Goal: Transaction & Acquisition: Purchase product/service

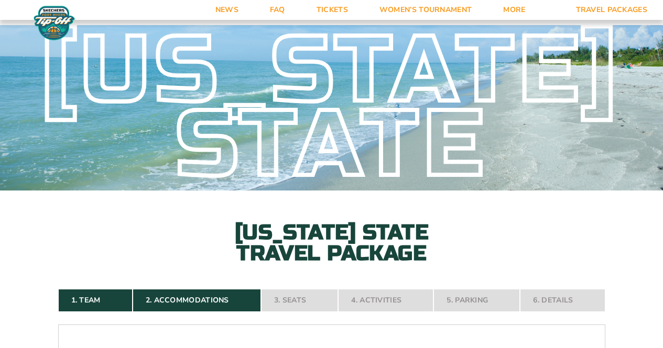
select select "3 Adults"
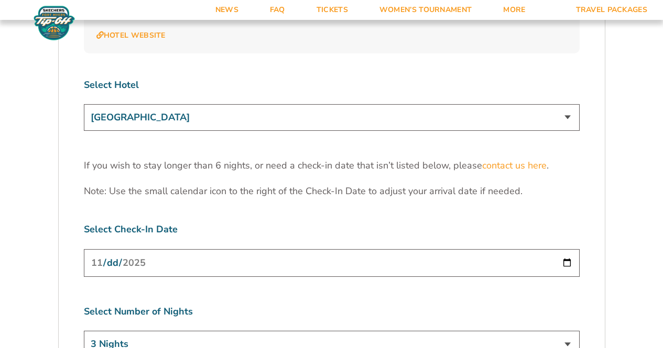
scroll to position [3243, 0]
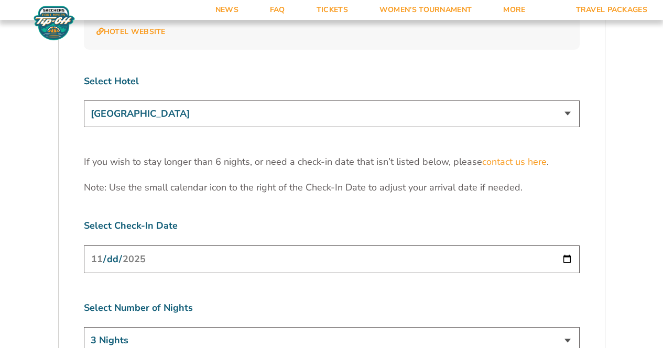
click at [571, 101] on select "[GEOGRAPHIC_DATA] [GEOGRAPHIC_DATA] [GEOGRAPHIC_DATA], Autograph Collection" at bounding box center [332, 114] width 496 height 27
click at [84, 101] on select "[GEOGRAPHIC_DATA] [GEOGRAPHIC_DATA] [GEOGRAPHIC_DATA], Autograph Collection" at bounding box center [332, 114] width 496 height 27
click at [555, 246] on input "[DATE]" at bounding box center [332, 260] width 496 height 28
click at [565, 246] on input "[DATE]" at bounding box center [332, 260] width 496 height 28
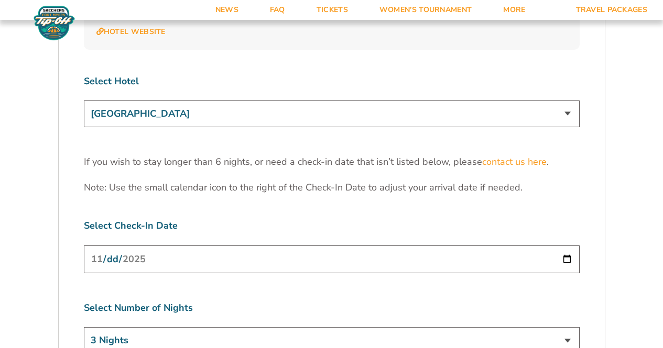
type input "[DATE]"
click at [567, 327] on select "3 Nights 4 Nights 5 Nights 6 Nights" at bounding box center [332, 340] width 496 height 27
select select "5 Nights"
click at [84, 327] on select "3 Nights 4 Nights 5 Nights 6 Nights" at bounding box center [332, 340] width 496 height 27
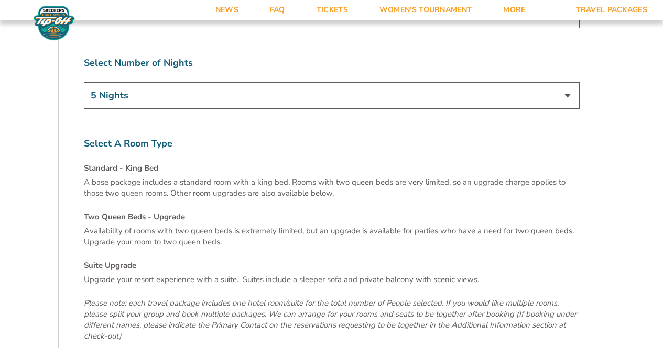
scroll to position [3509, 0]
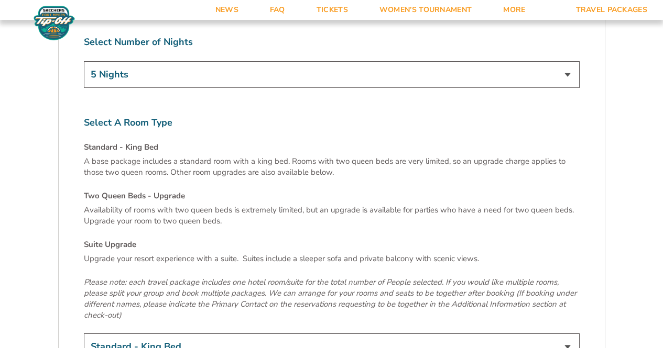
click at [565, 334] on select "Standard - King Bed Two Queen Beds - Upgrade (+$15 per night) Suite Upgrade (+$…" at bounding box center [332, 347] width 496 height 27
select select "Suite Upgrade"
click at [84, 334] on select "Standard - King Bed Two Queen Beds - Upgrade (+$15 per night) Suite Upgrade (+$…" at bounding box center [332, 347] width 496 height 27
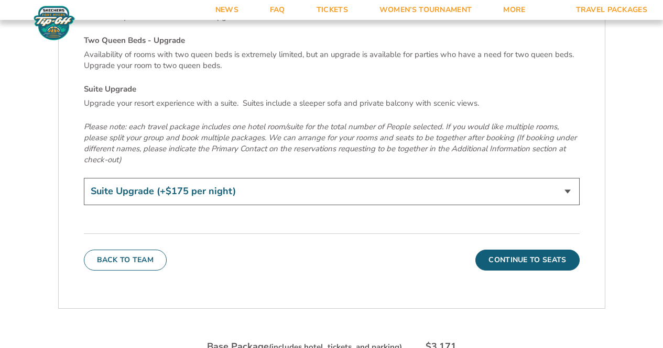
scroll to position [3702, 0]
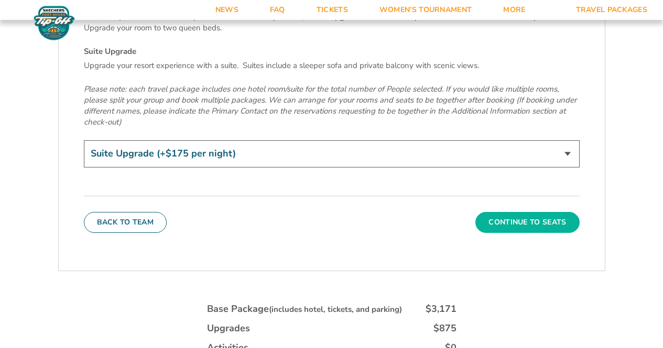
click at [530, 212] on button "Continue To Seats" at bounding box center [527, 222] width 104 height 21
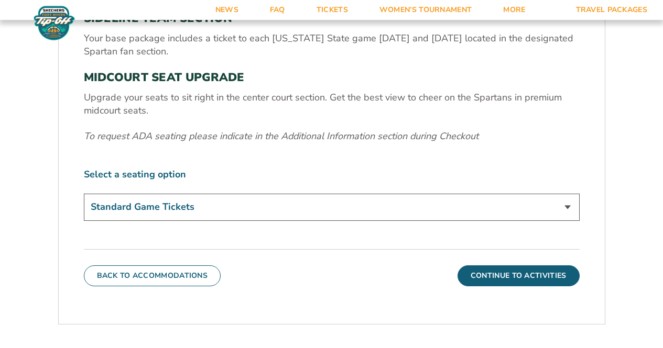
scroll to position [391, 0]
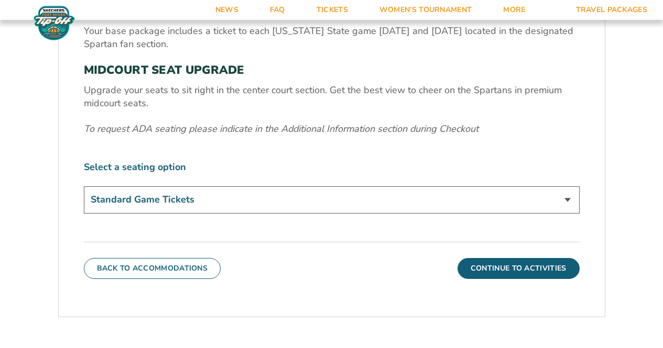
click at [565, 199] on select "Standard Game Tickets Midcourt Seat Upgrade (+$140 per person)" at bounding box center [332, 200] width 496 height 27
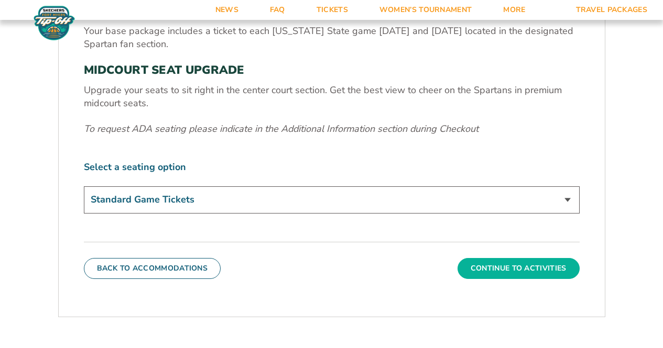
click at [523, 268] on button "Continue To Activities" at bounding box center [518, 268] width 122 height 21
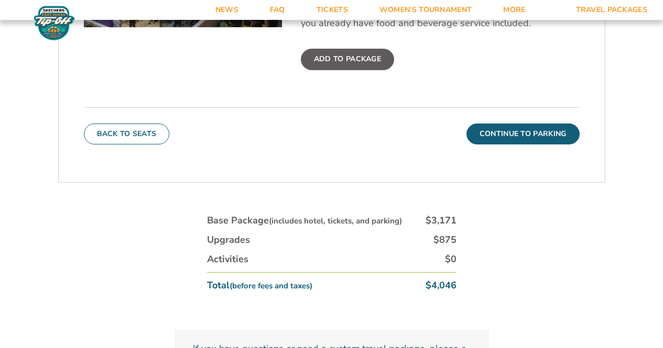
scroll to position [518, 0]
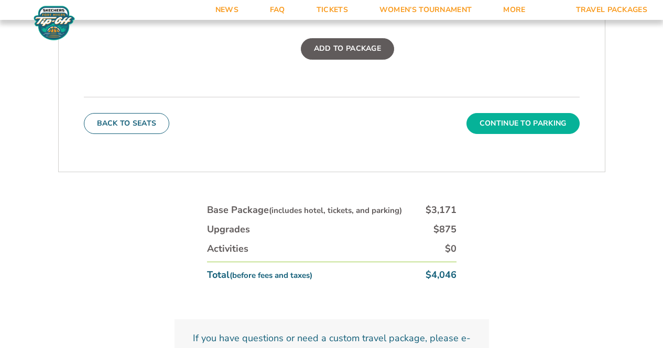
click at [524, 119] on button "Continue To Parking" at bounding box center [522, 123] width 113 height 21
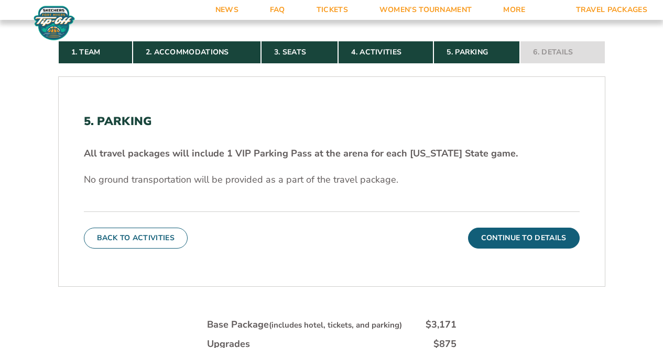
scroll to position [254, 0]
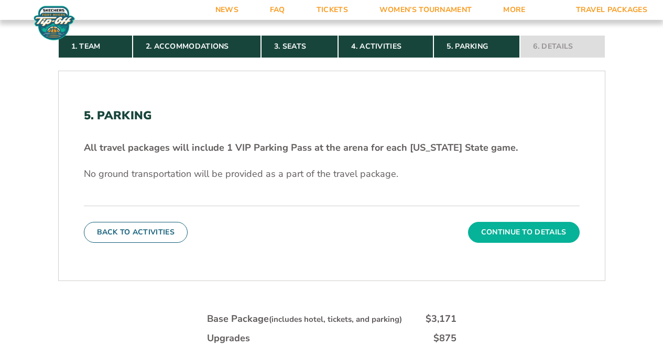
click at [519, 230] on button "Continue To Details" at bounding box center [524, 232] width 112 height 21
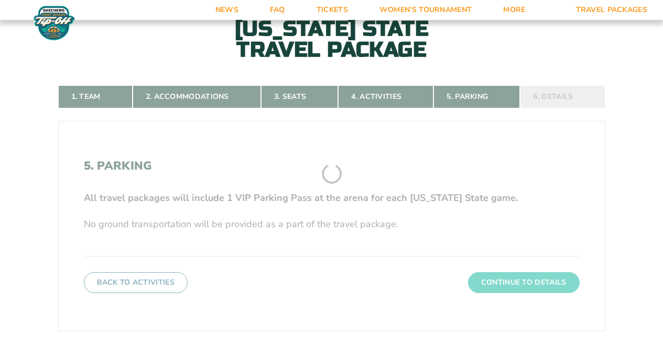
scroll to position [165, 0]
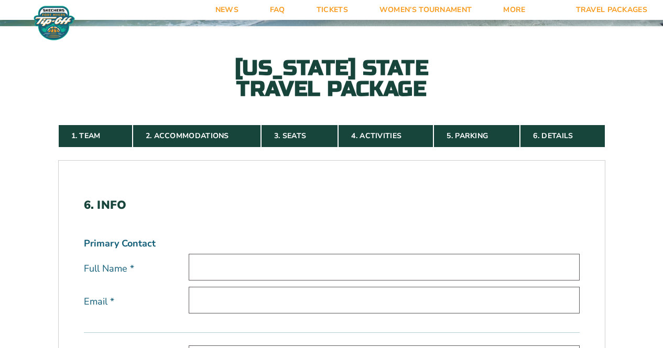
click at [345, 272] on input "text" at bounding box center [384, 267] width 391 height 27
type input "[PERSON_NAME]"
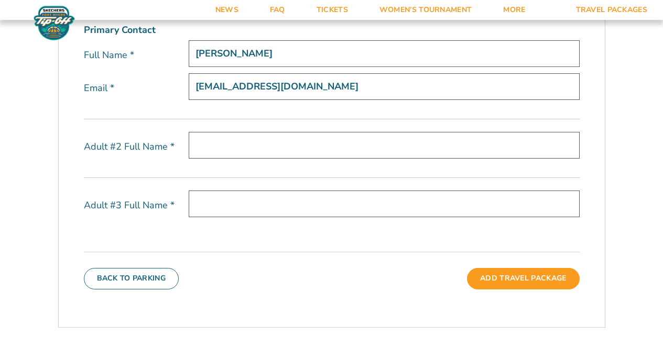
scroll to position [381, 0]
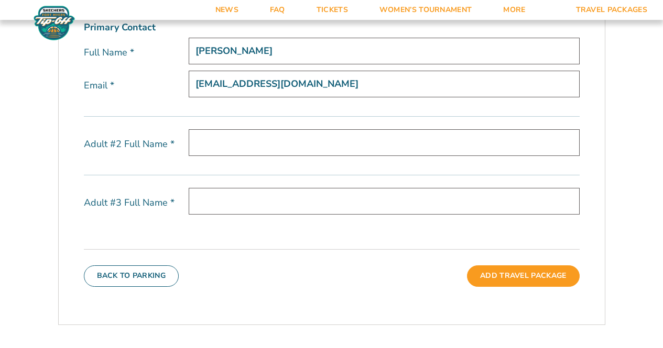
type input "[EMAIL_ADDRESS][DOMAIN_NAME]"
click at [308, 145] on input "text" at bounding box center [384, 142] width 391 height 27
type input "[PERSON_NAME]"
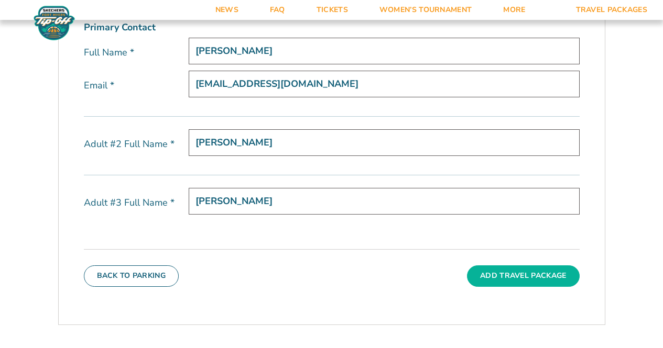
type input "[PERSON_NAME]"
click at [512, 275] on button "Add Travel Package" at bounding box center [523, 276] width 112 height 21
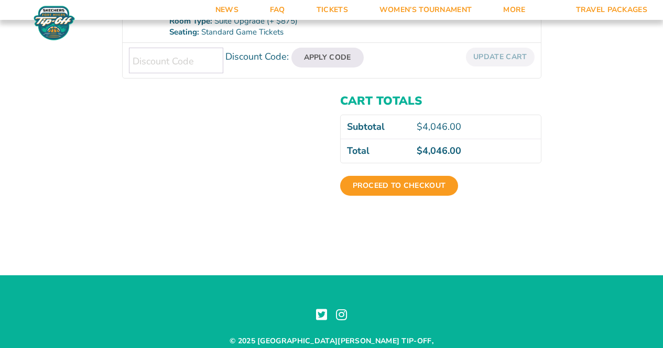
scroll to position [308, 0]
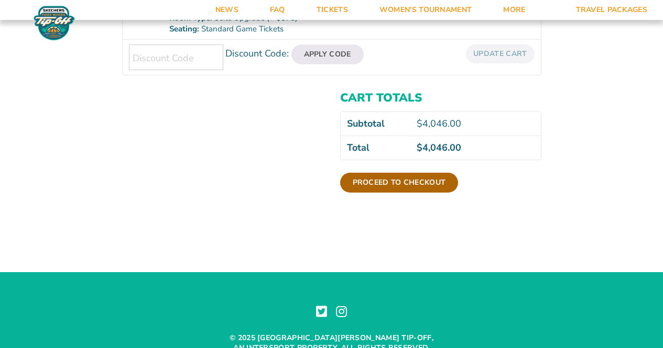
click at [404, 181] on link "Proceed to checkout" at bounding box center [399, 183] width 118 height 20
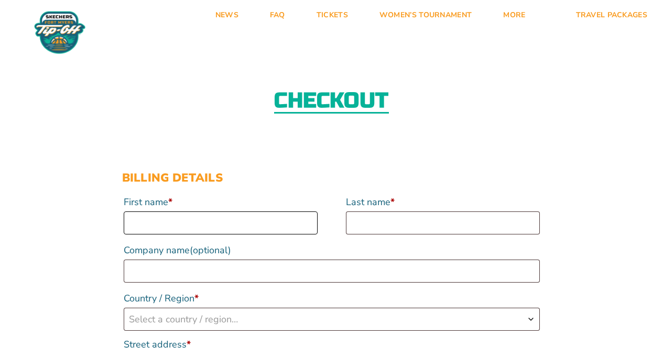
click at [234, 216] on input "First name *" at bounding box center [221, 223] width 194 height 23
type input "[PERSON_NAME]"
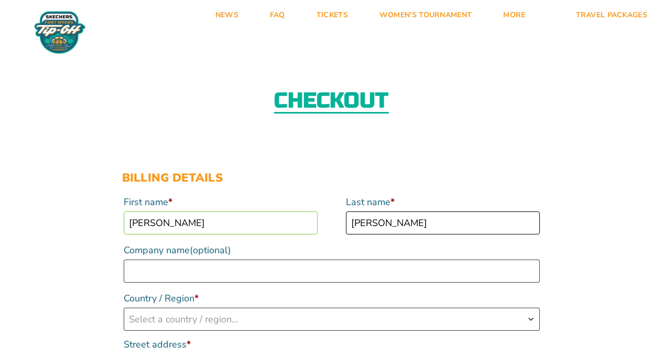
type input "Hennink-Kaminski"
type input "MSU"
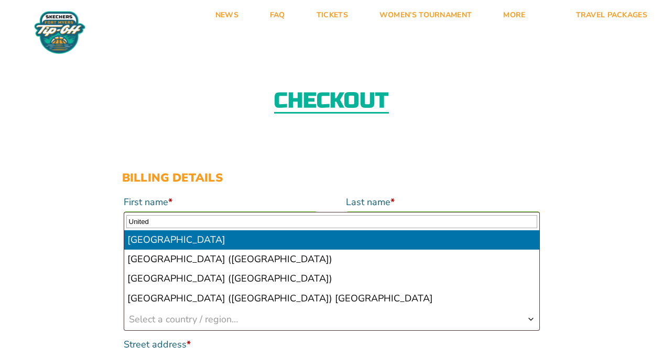
type input "United"
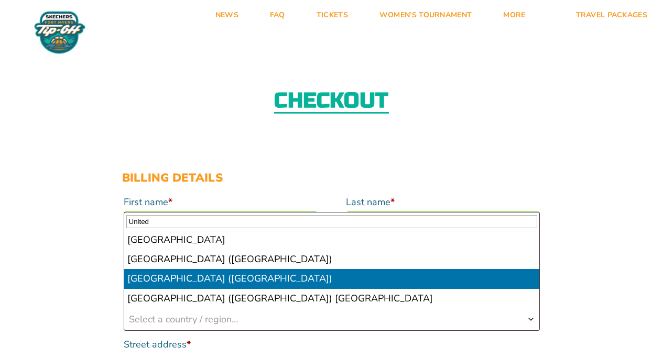
select select "US"
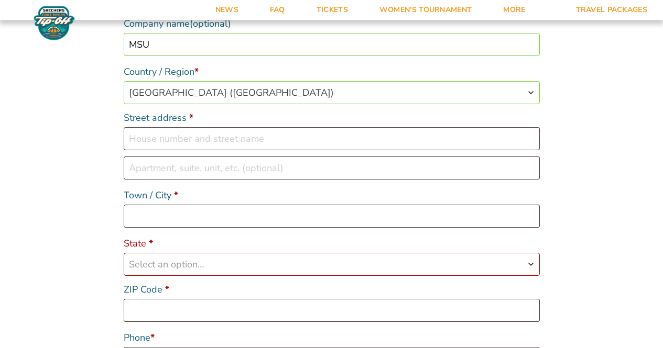
scroll to position [225, 0]
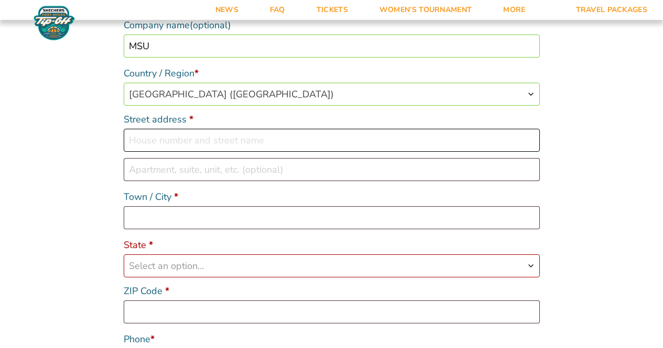
click at [254, 139] on input "Street address *" at bounding box center [332, 140] width 416 height 23
type input "7841 Ashbrook Drive"
type input "Haslett"
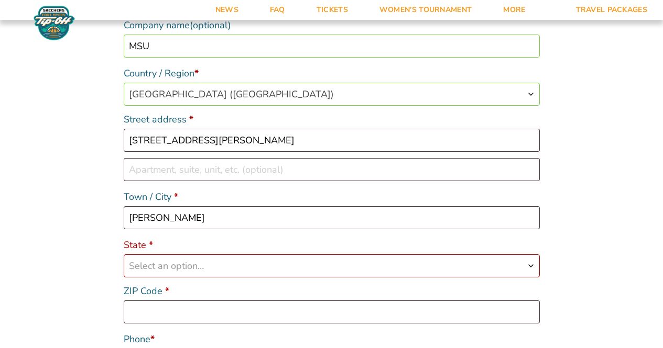
select select "MI"
type input "48840"
type input "16165021213"
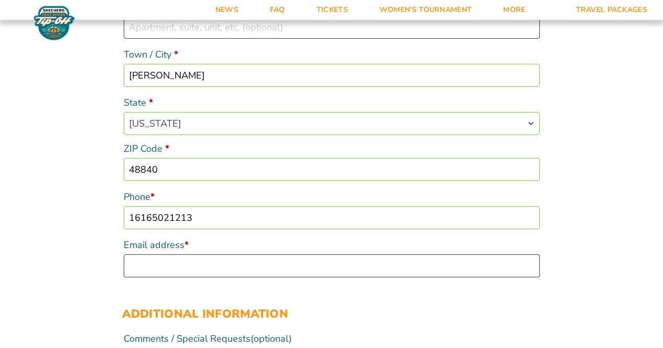
scroll to position [430, 0]
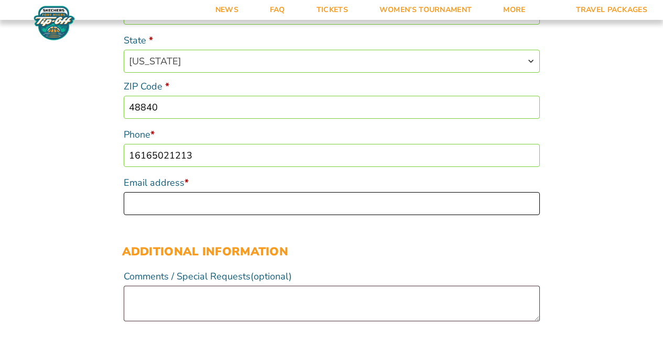
click at [399, 213] on input "Email address *" at bounding box center [332, 203] width 416 height 23
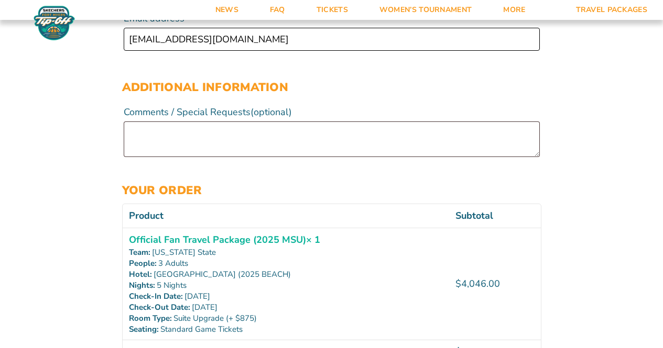
scroll to position [601, 0]
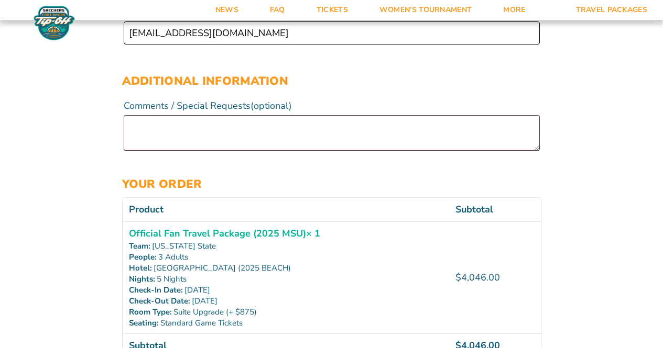
type input "[EMAIL_ADDRESS][DOMAIN_NAME]"
click at [278, 123] on textarea "Comments / Special Requests (optional)" at bounding box center [332, 133] width 416 height 36
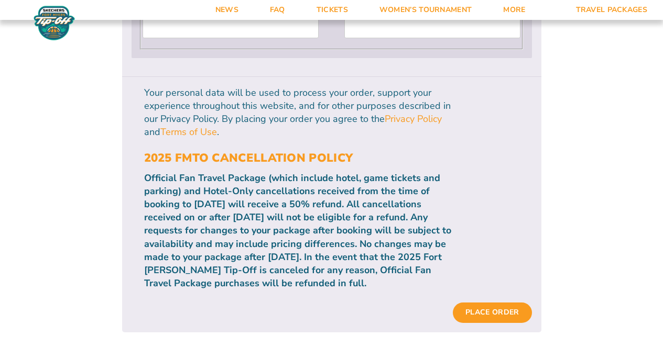
scroll to position [1099, 0]
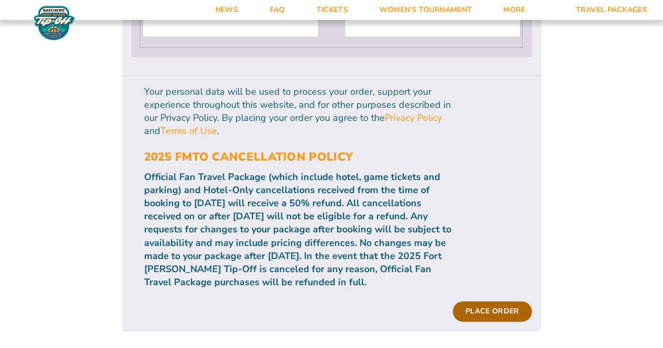
type textarea "If other deans or administrators are attending from MSU it would be nice to hav…"
click at [496, 302] on button "Place order" at bounding box center [492, 312] width 79 height 20
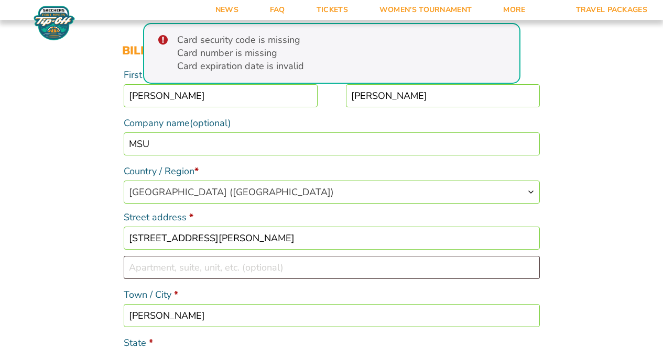
scroll to position [185, 0]
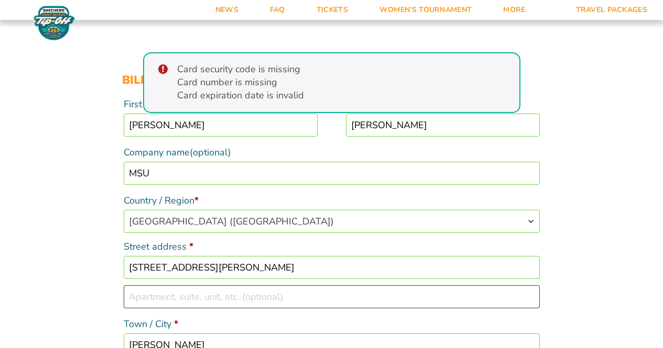
click at [458, 88] on div "Card security code is missing Card number is missing Card expiration date is in…" at bounding box center [331, 82] width 377 height 61
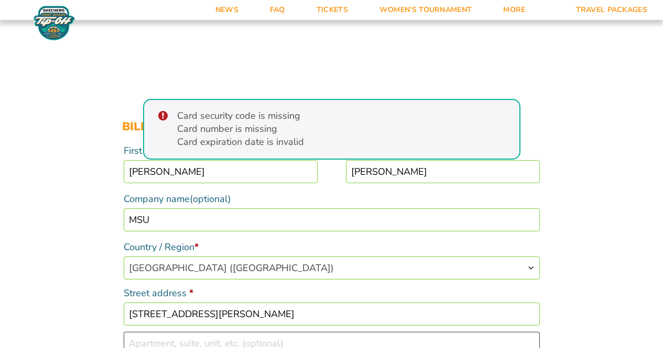
scroll to position [43, 0]
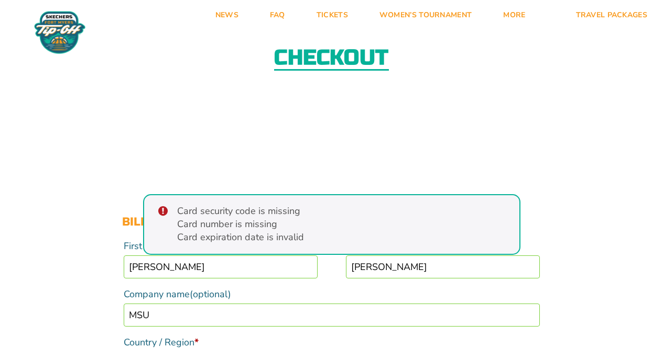
click at [176, 219] on div "Card security code is missing Card number is missing Card expiration date is in…" at bounding box center [331, 224] width 377 height 61
click at [167, 211] on div "Card security code is missing Card number is missing Card expiration date is in…" at bounding box center [331, 224] width 377 height 61
click at [161, 211] on div "Card security code is missing Card number is missing Card expiration date is in…" at bounding box center [331, 224] width 377 height 61
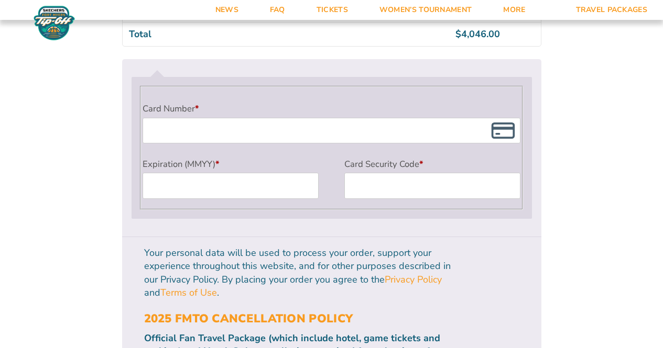
scroll to position [1028, 0]
